Goal: Find specific page/section: Find specific page/section

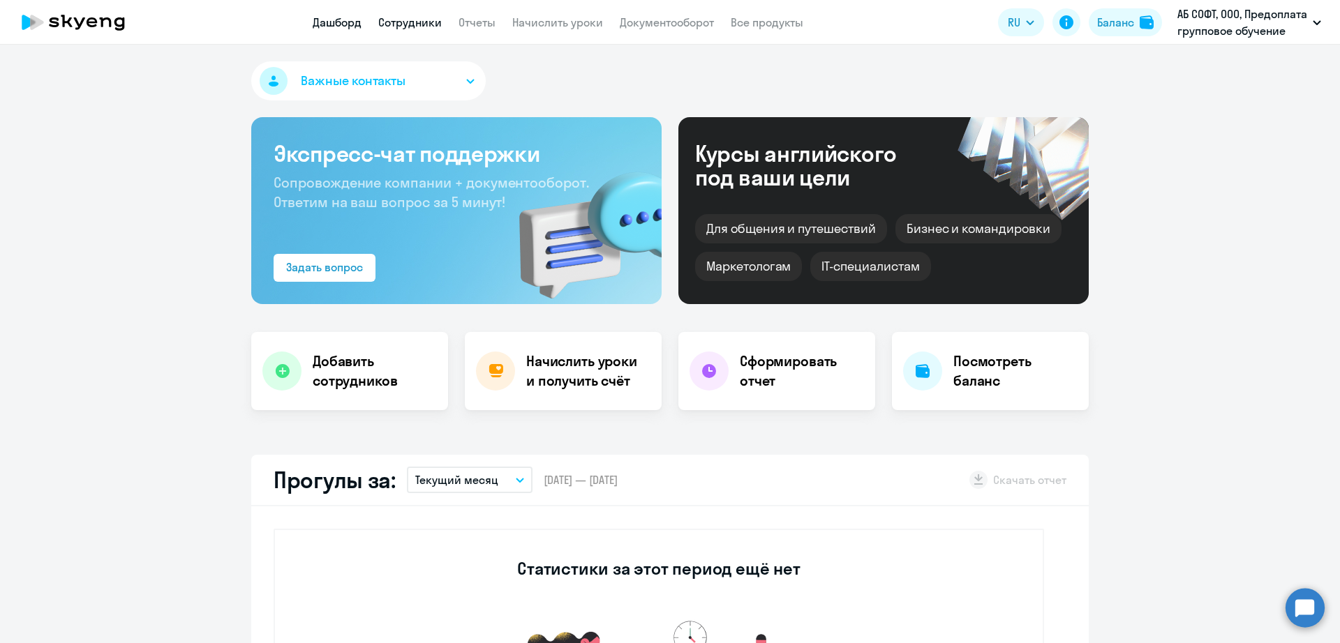
click at [426, 16] on link "Сотрудники" at bounding box center [410, 22] width 64 height 14
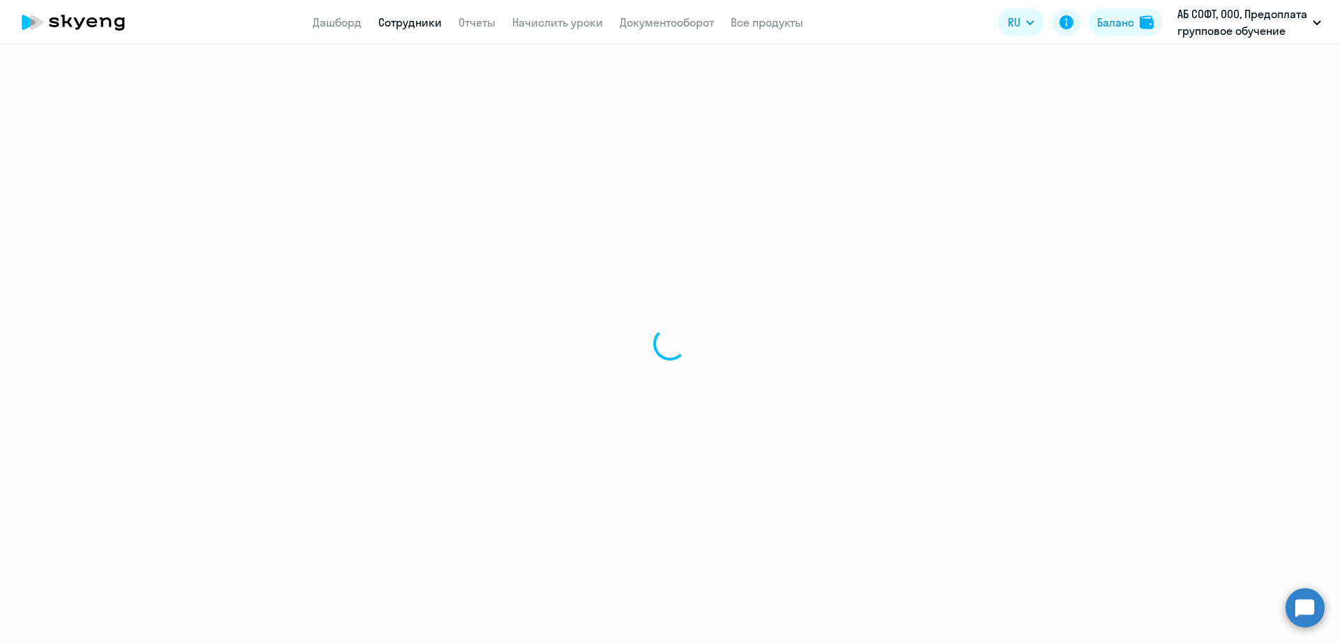
select select "30"
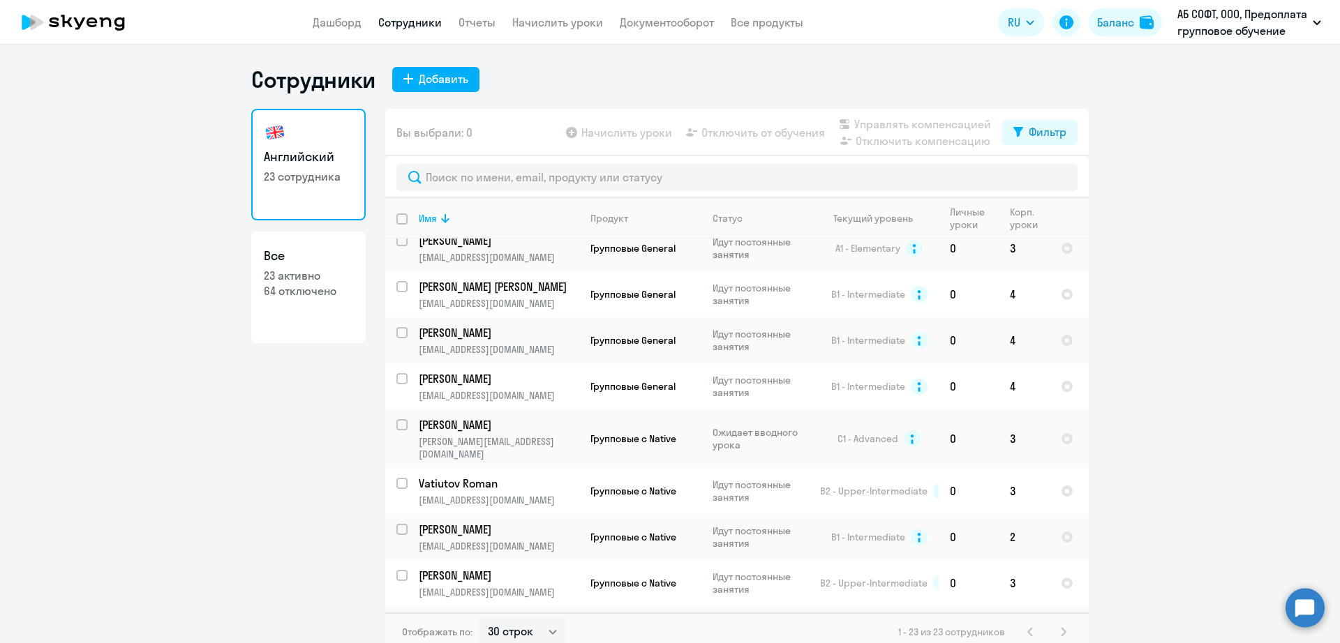
scroll to position [755, 0]
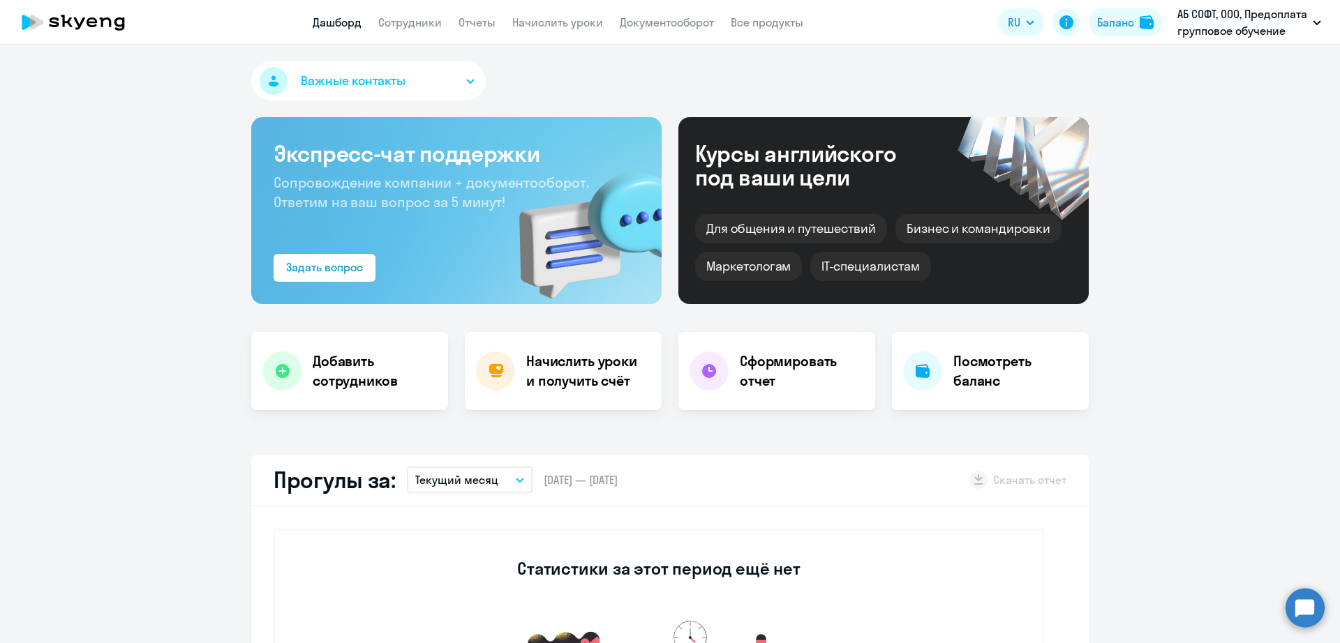
select select "30"
click at [408, 20] on link "Сотрудники" at bounding box center [410, 22] width 64 height 14
select select "30"
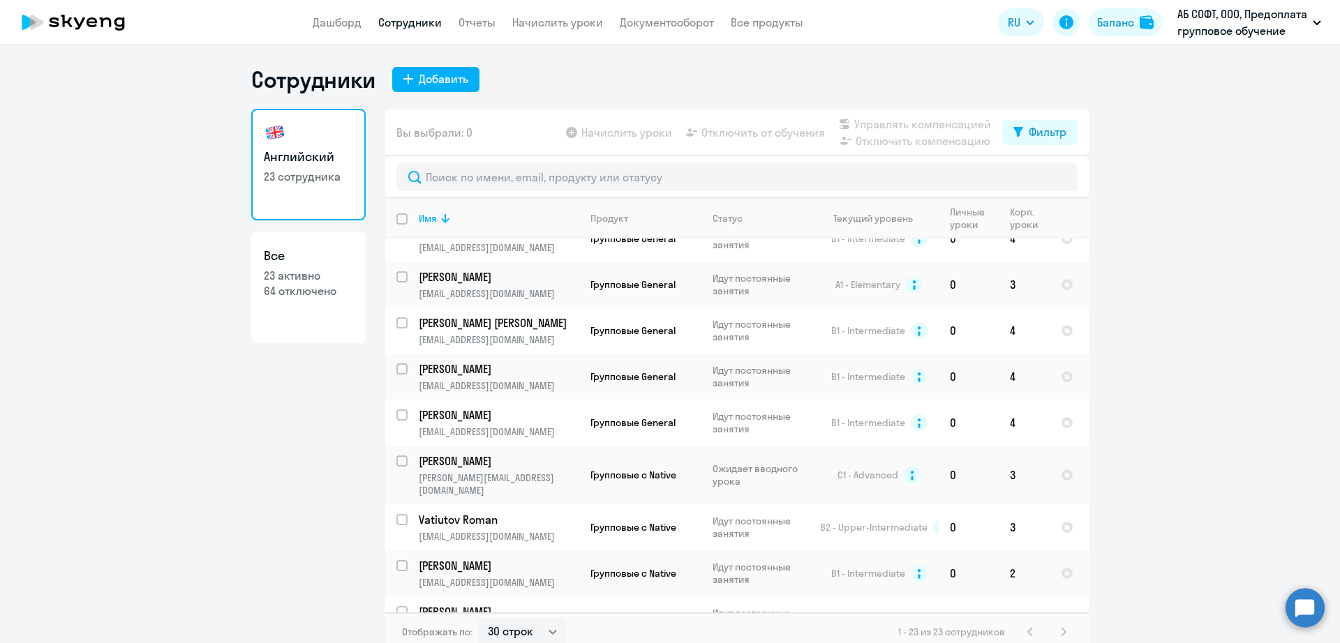
scroll to position [755, 0]
